Goal: Information Seeking & Learning: Check status

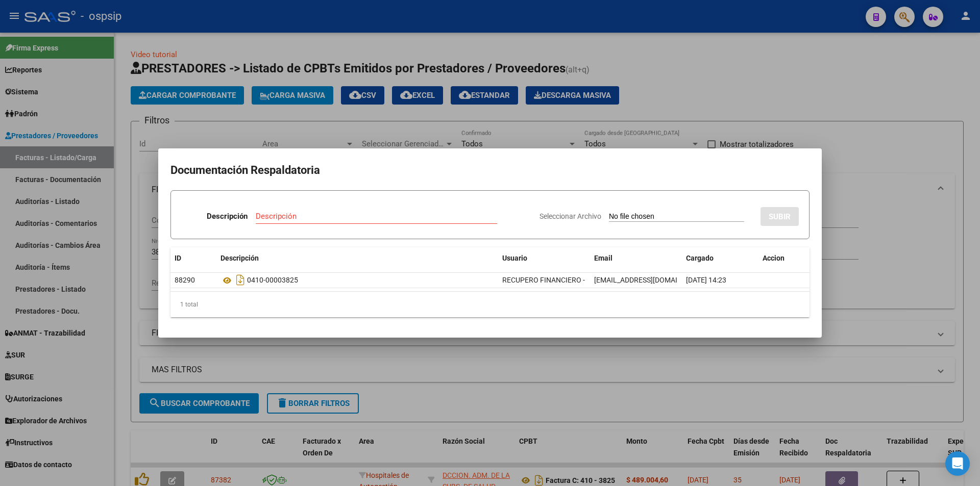
scroll to position [128, 0]
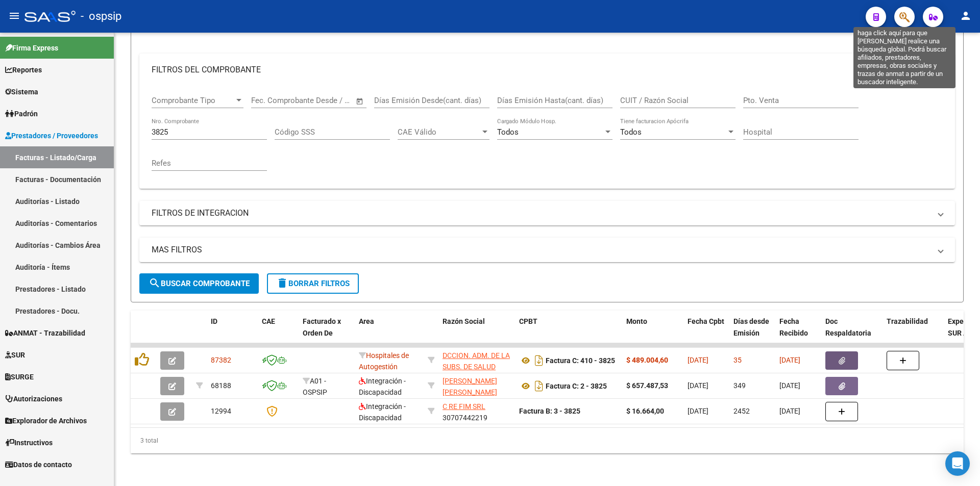
click at [902, 19] on icon "button" at bounding box center [904, 17] width 10 height 12
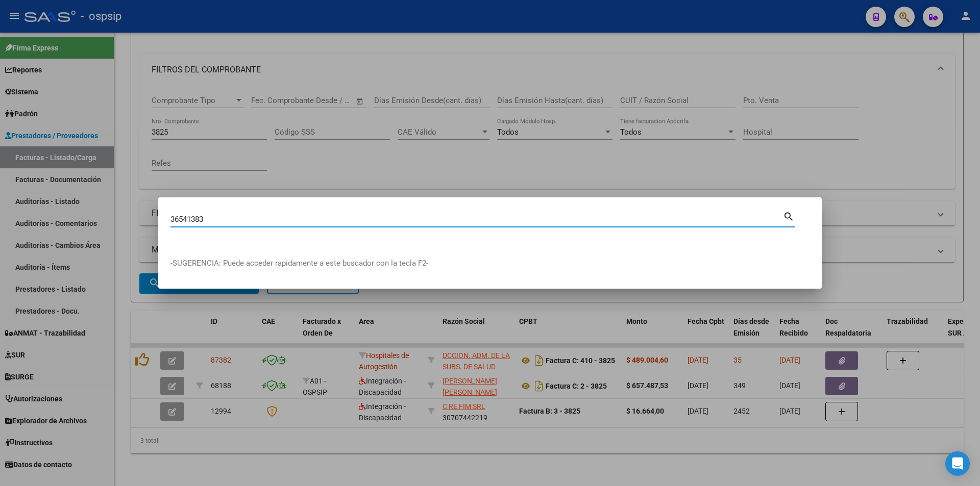
type input "36541383"
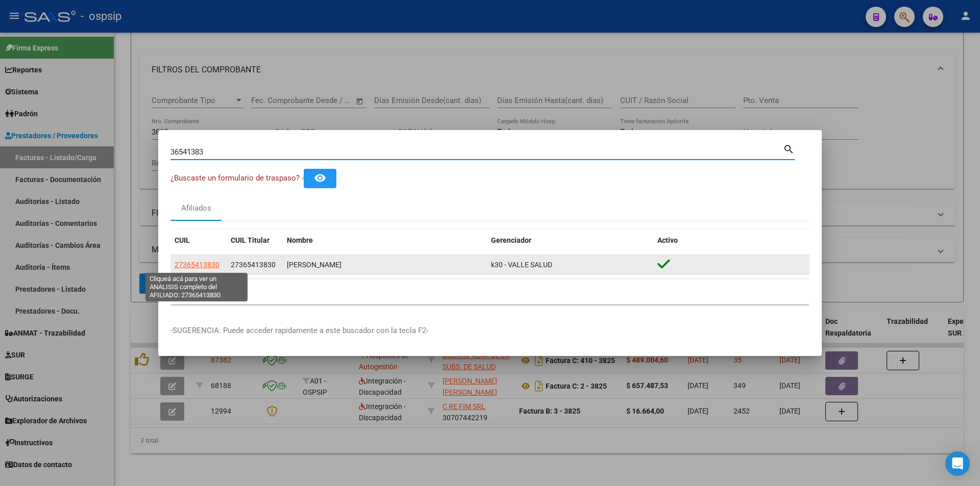
click at [202, 264] on span "27365413830" at bounding box center [197, 265] width 45 height 8
type textarea "27365413830"
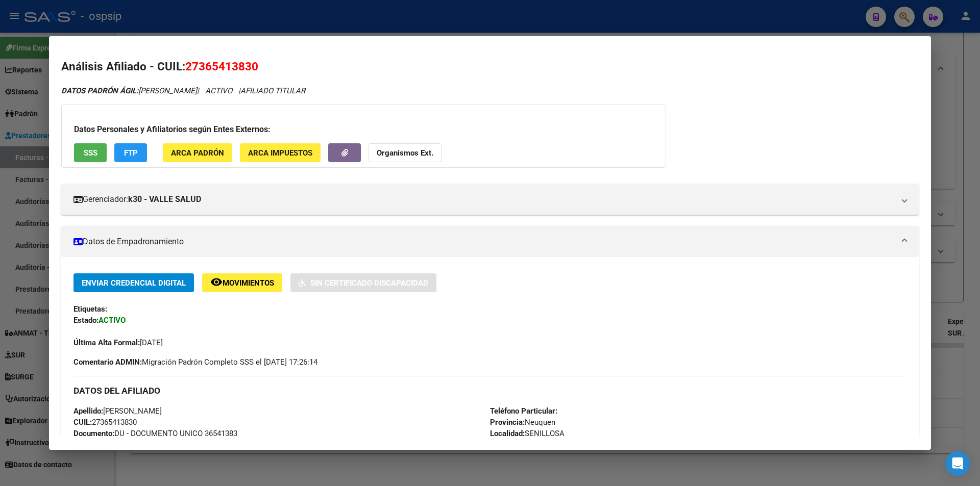
click at [88, 151] on span "SSS" at bounding box center [91, 153] width 14 height 9
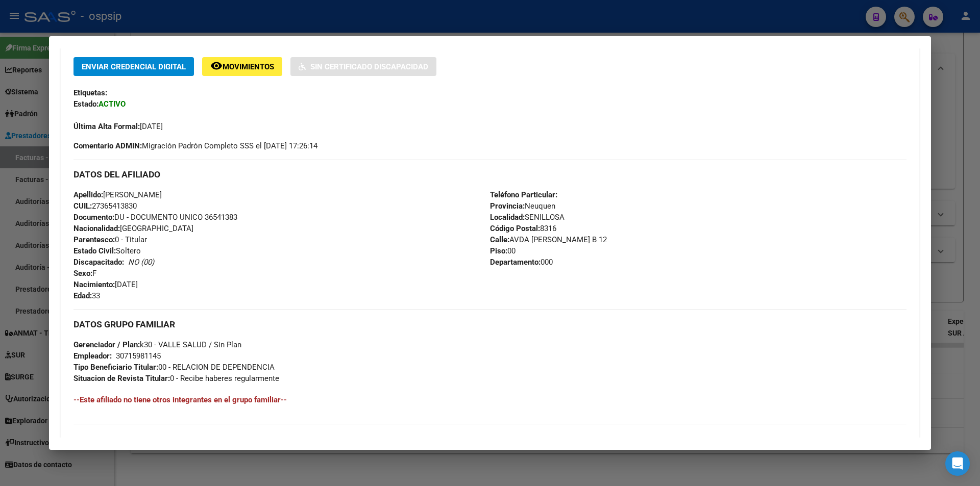
scroll to position [354, 0]
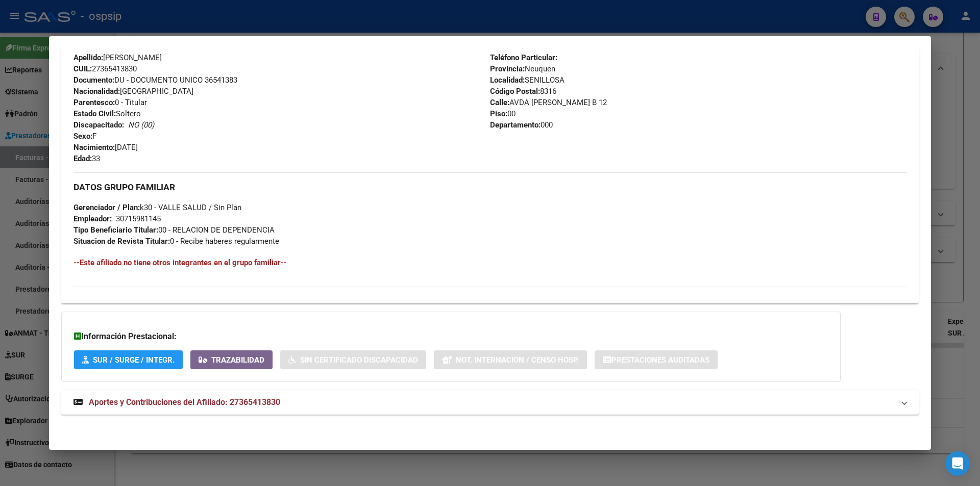
click at [170, 403] on span "Aportes y Contribuciones del Afiliado: 27365413830" at bounding box center [184, 403] width 191 height 10
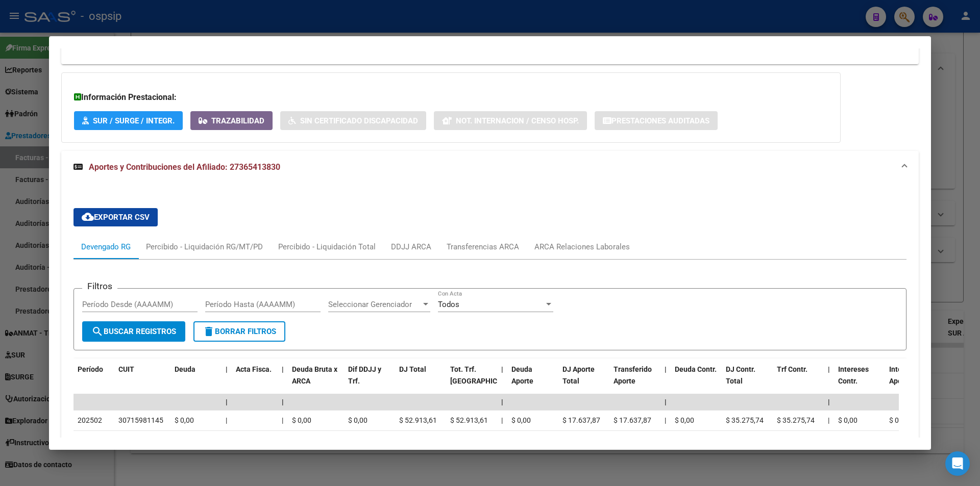
scroll to position [609, 0]
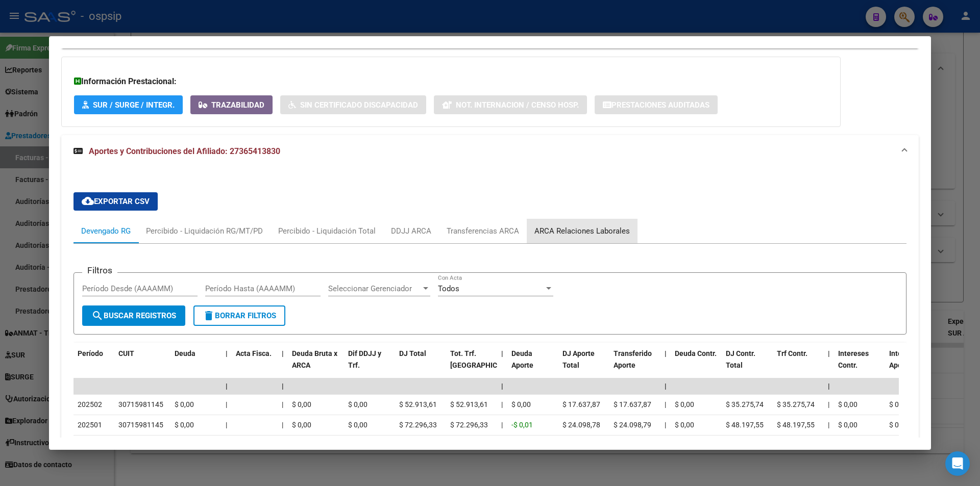
click at [582, 227] on div "ARCA Relaciones Laborales" at bounding box center [581, 231] width 95 height 11
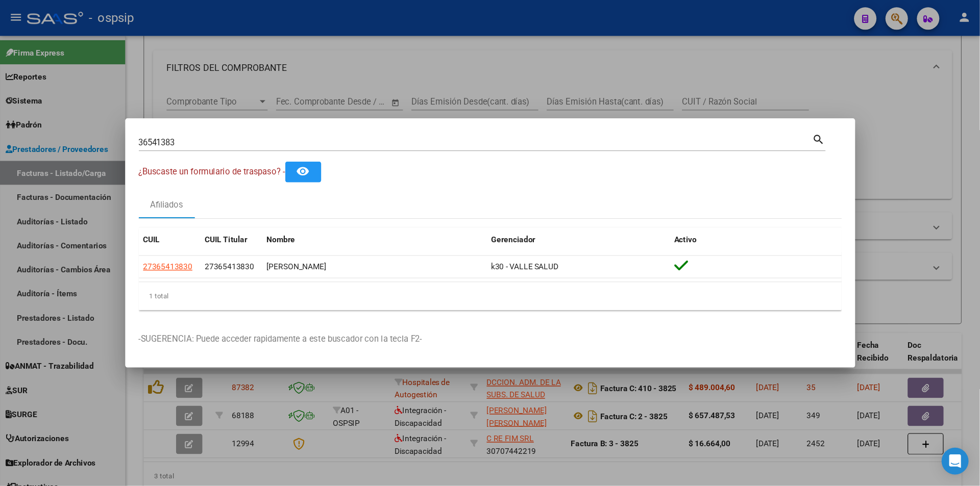
scroll to position [128, 0]
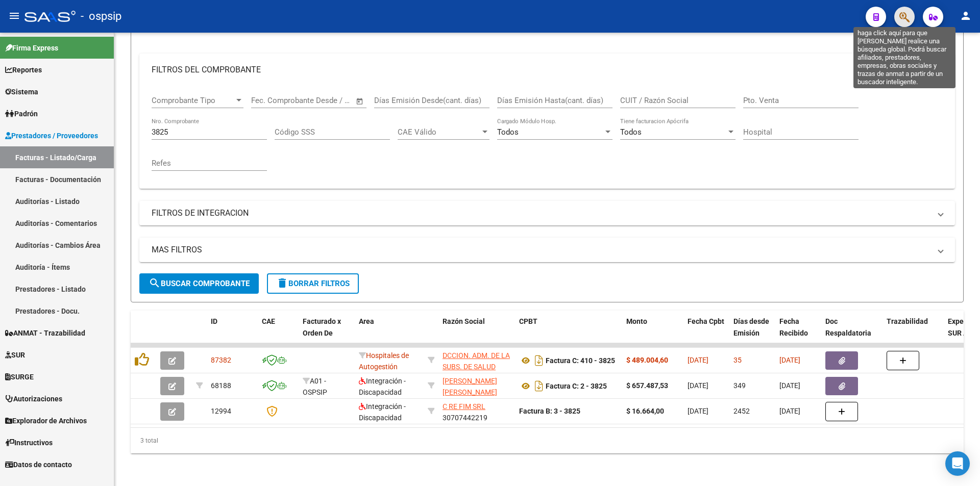
click at [908, 12] on icon "button" at bounding box center [904, 17] width 10 height 12
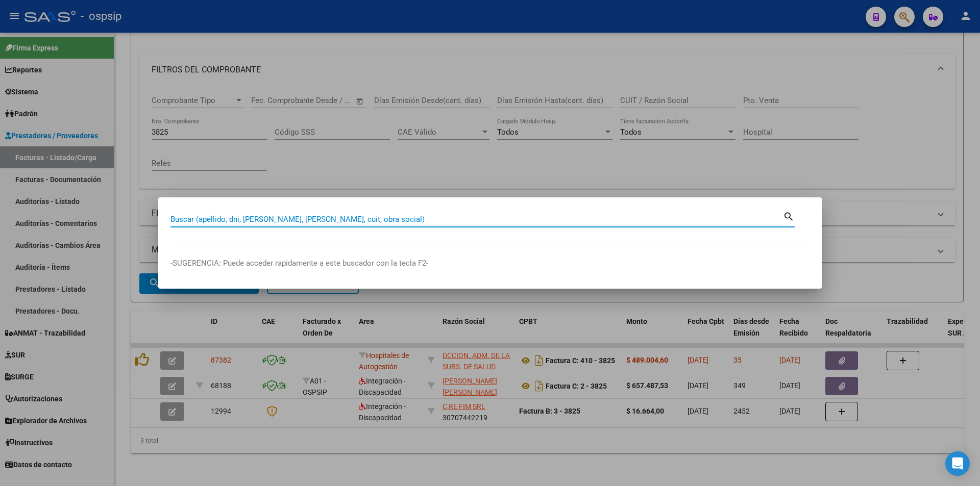
paste input "40615178"
type input "40615178"
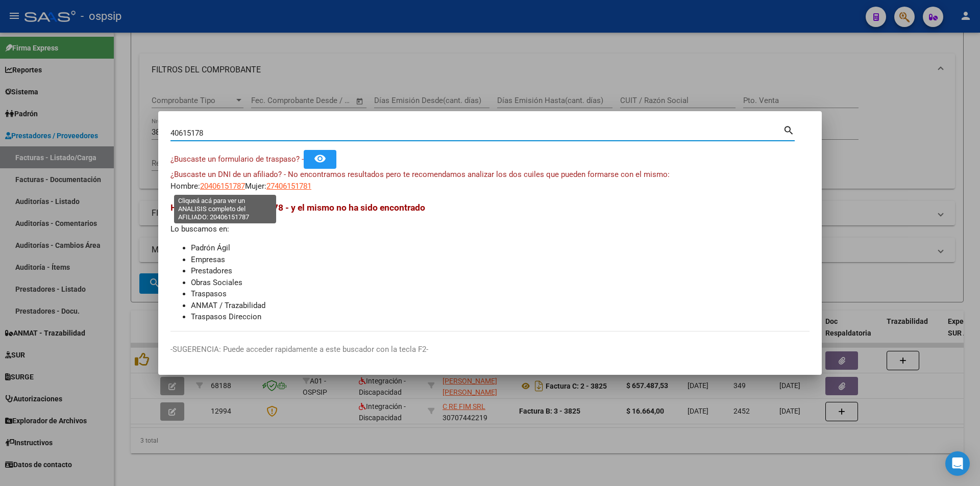
click at [225, 189] on span "20406151787" at bounding box center [222, 186] width 45 height 9
type textarea "20406151787"
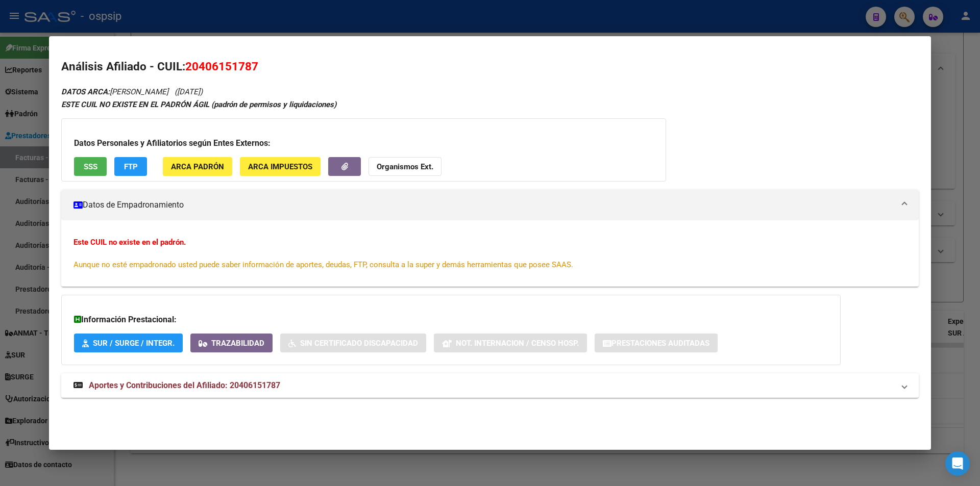
click at [92, 169] on span "SSS" at bounding box center [91, 166] width 14 height 9
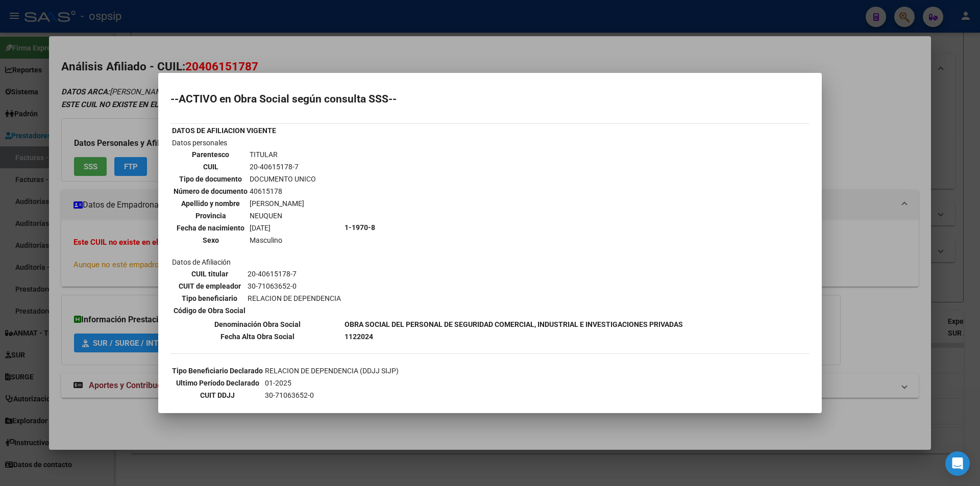
scroll to position [81, 0]
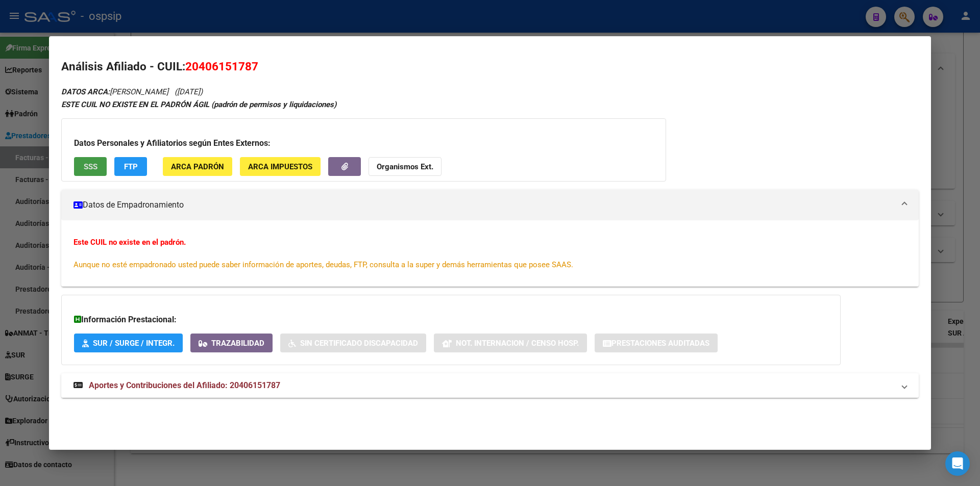
click at [137, 381] on span "Aportes y Contribuciones del Afiliado: 20406151787" at bounding box center [184, 386] width 191 height 10
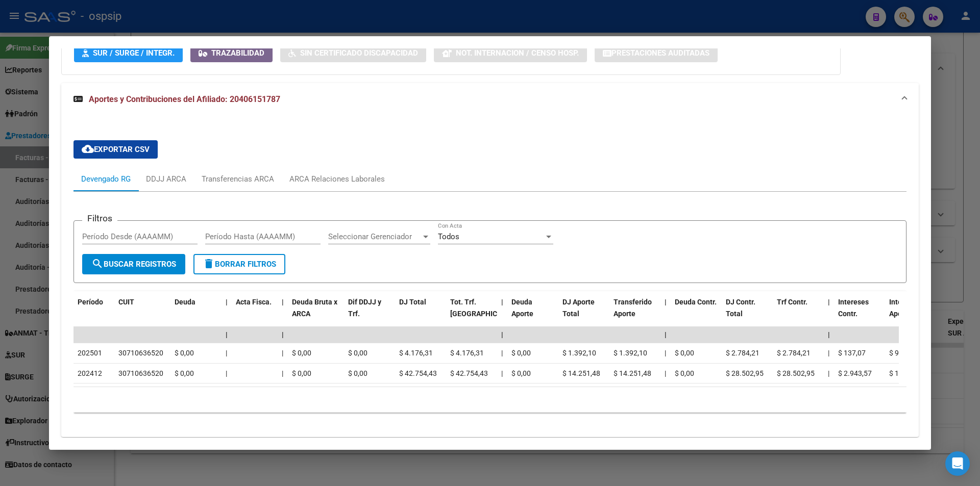
scroll to position [322, 0]
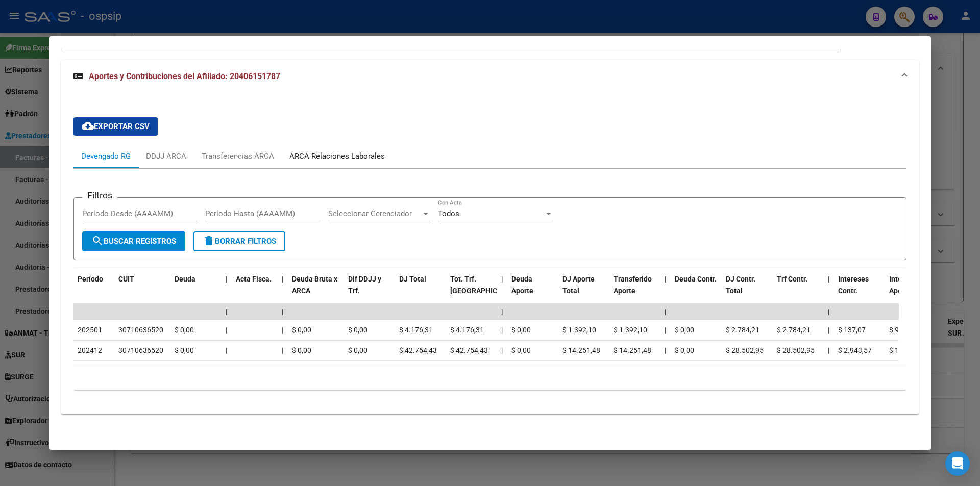
click at [359, 144] on div "ARCA Relaciones Laborales" at bounding box center [337, 156] width 111 height 24
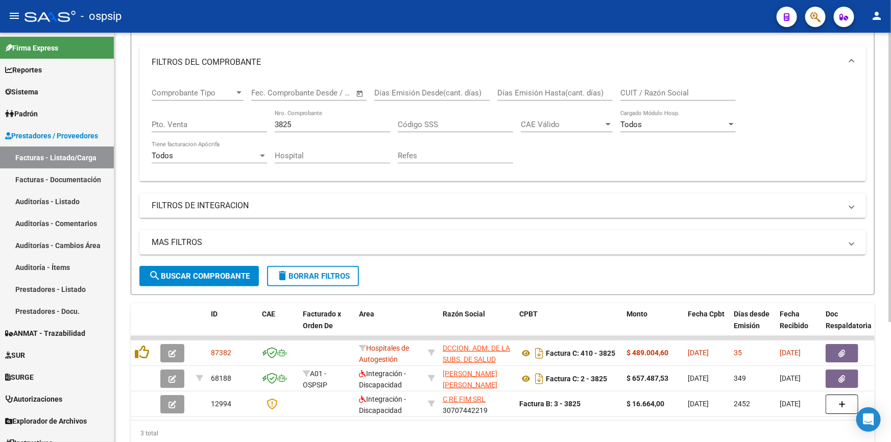
scroll to position [169, 0]
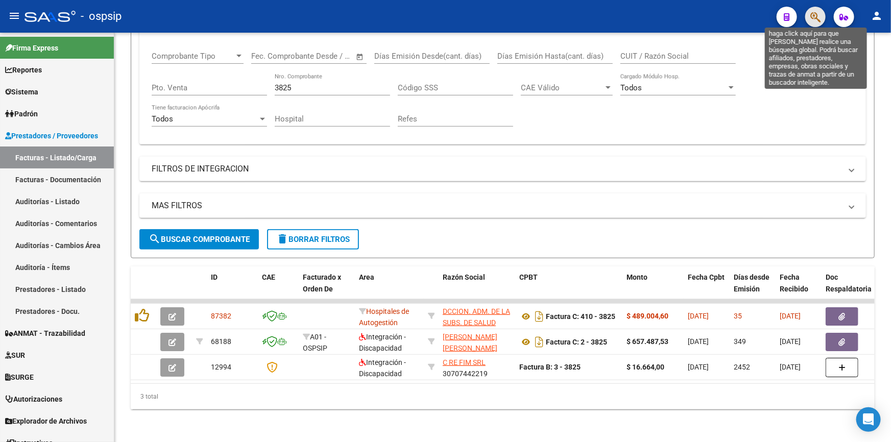
click at [819, 17] on icon "button" at bounding box center [815, 17] width 10 height 12
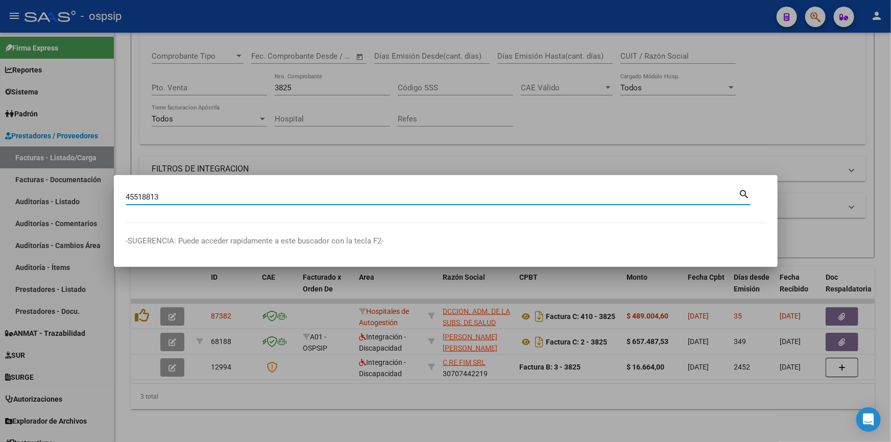
type input "45518813"
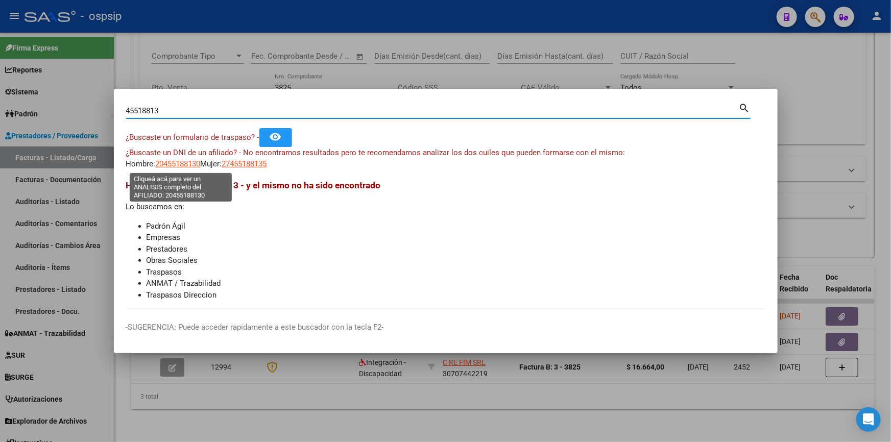
click at [187, 159] on span "20455188130" at bounding box center [178, 163] width 45 height 9
type textarea "20455188130"
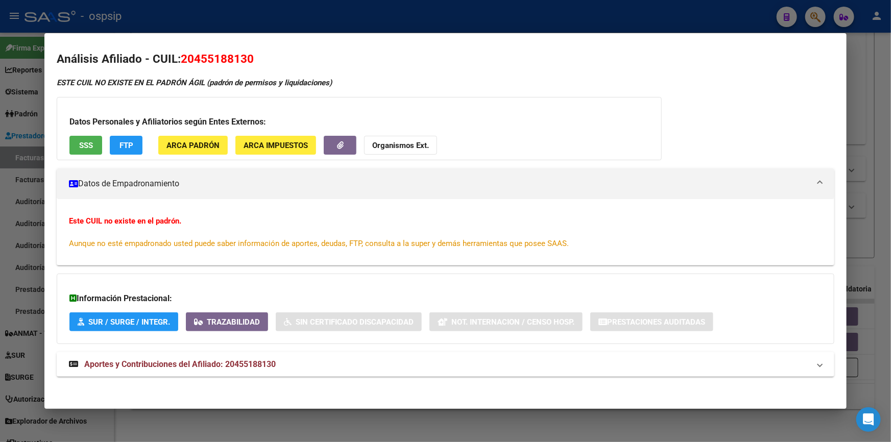
scroll to position [7, 0]
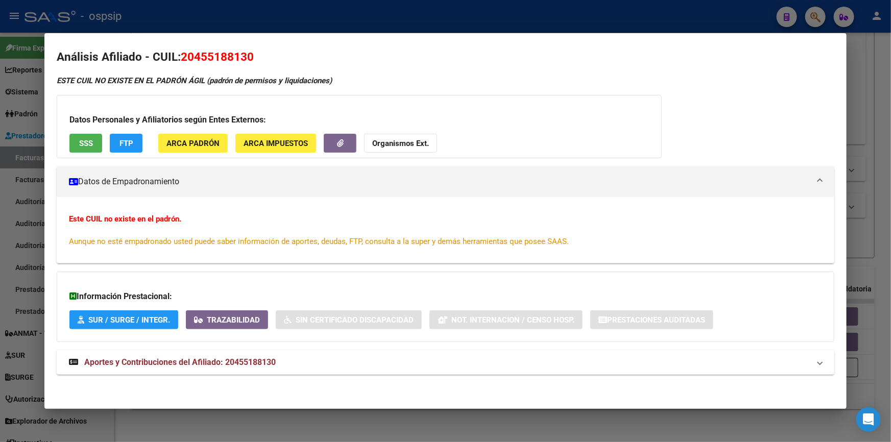
click at [204, 359] on span "Aportes y Contribuciones del Afiliado: 20455188130" at bounding box center [179, 362] width 191 height 10
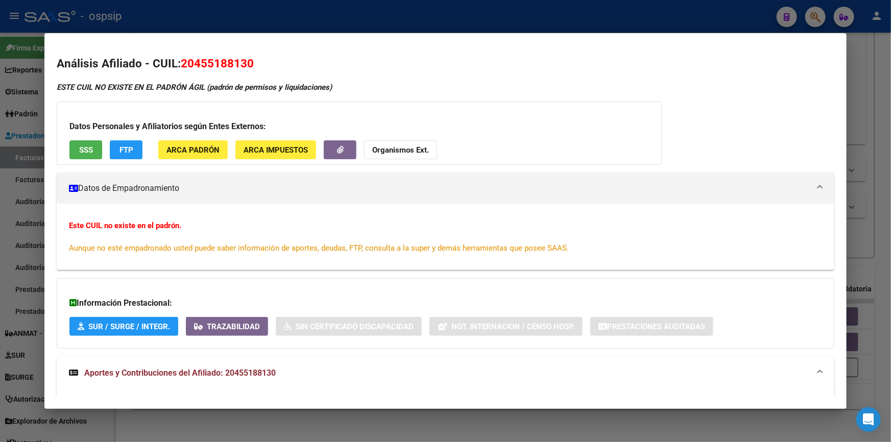
scroll to position [0, 0]
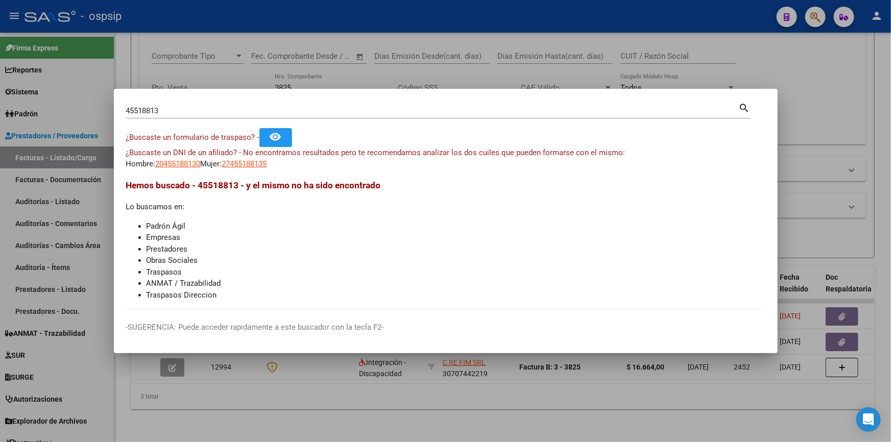
click at [184, 112] on input "45518813" at bounding box center [432, 110] width 612 height 9
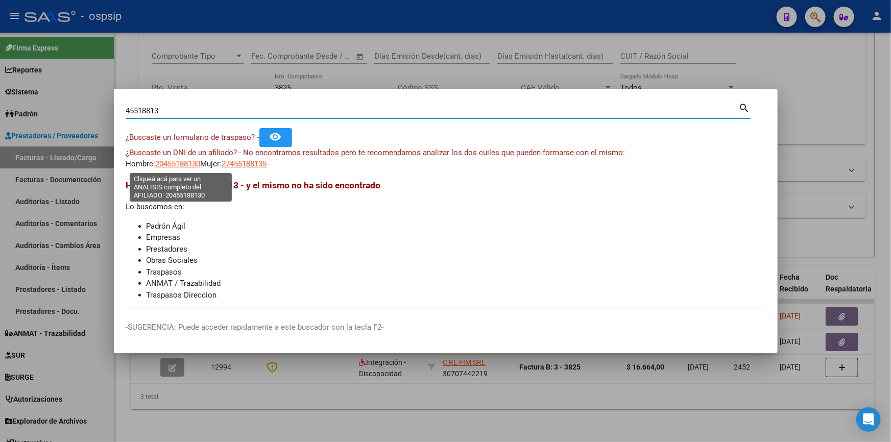
click at [186, 162] on span "20455188130" at bounding box center [178, 163] width 45 height 9
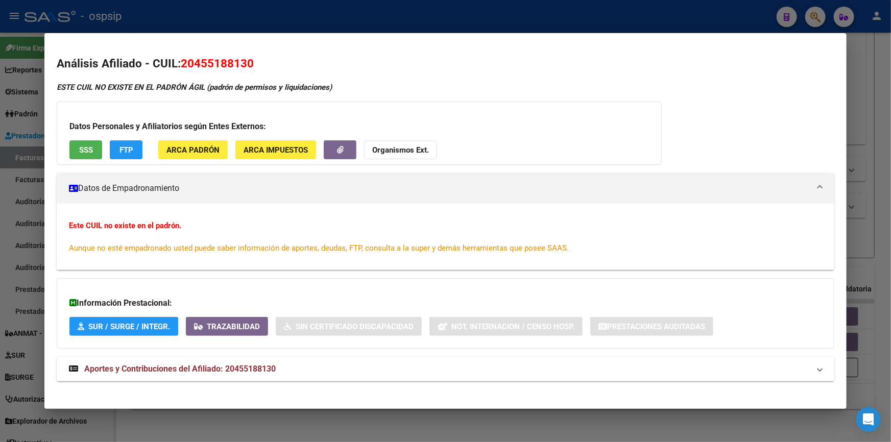
scroll to position [7, 0]
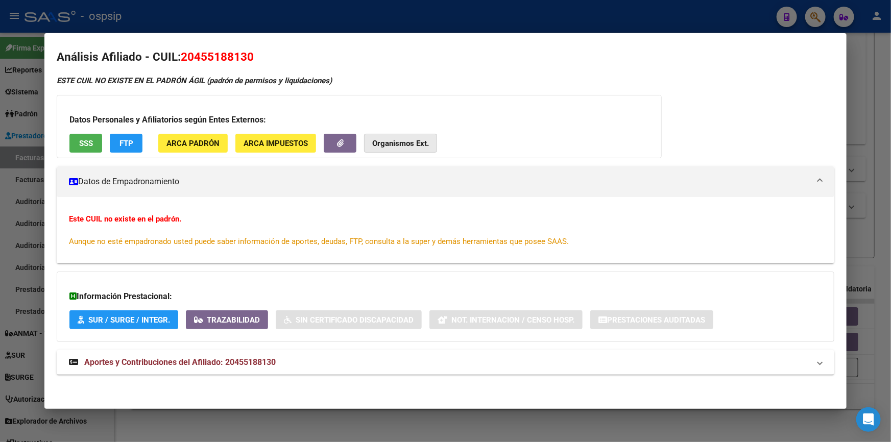
click at [406, 139] on strong "Organismos Ext." at bounding box center [400, 143] width 57 height 9
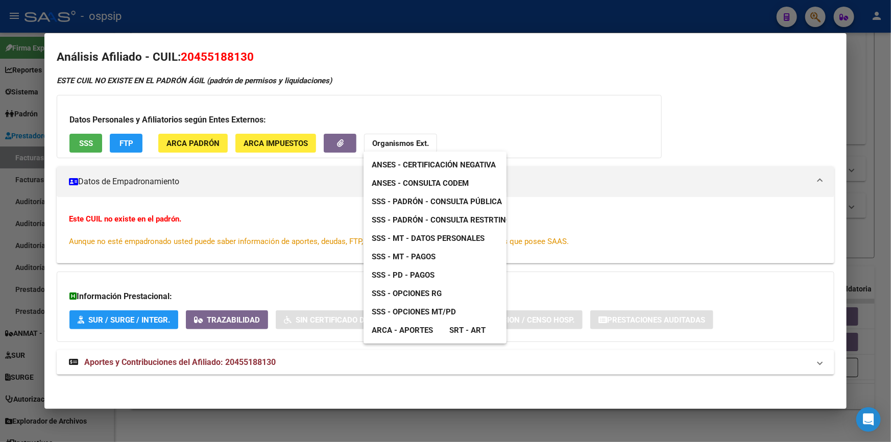
click at [465, 204] on span "SSS - Padrón - Consulta Pública" at bounding box center [437, 201] width 130 height 9
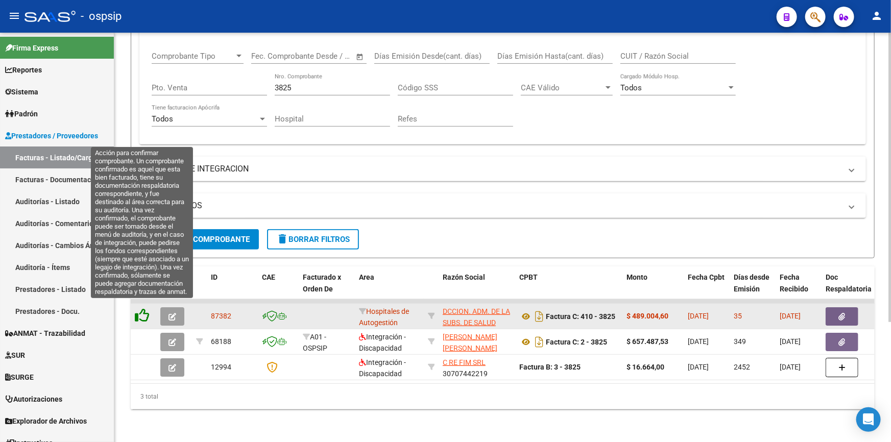
click at [145, 308] on icon at bounding box center [142, 315] width 14 height 14
